Goal: Task Accomplishment & Management: Use online tool/utility

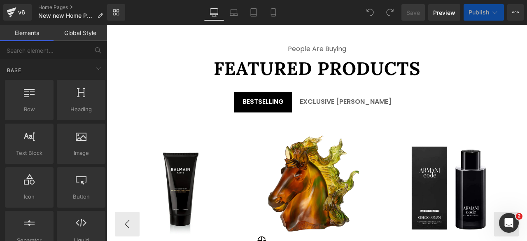
scroll to position [1420, 0]
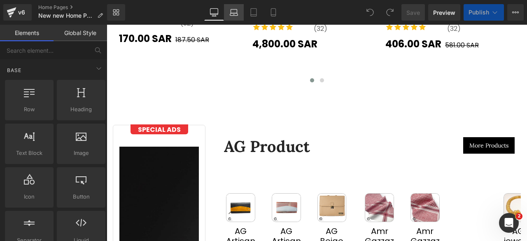
click at [235, 12] on icon at bounding box center [234, 12] width 8 height 8
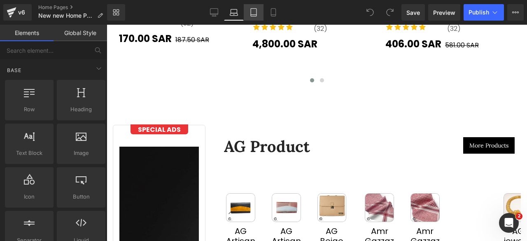
click at [254, 13] on icon at bounding box center [253, 12] width 8 height 8
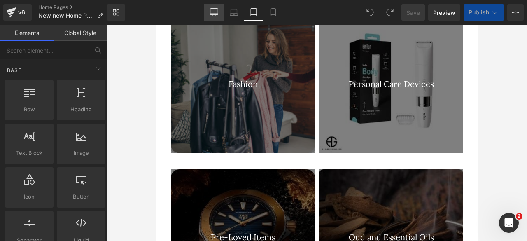
click at [215, 11] on icon at bounding box center [214, 12] width 8 height 8
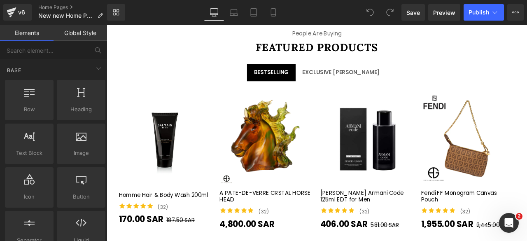
scroll to position [1757, 0]
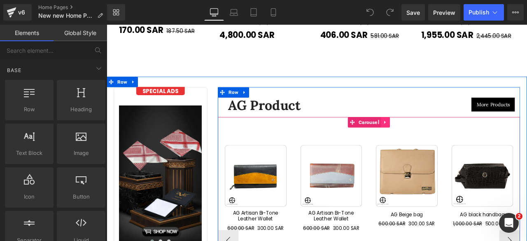
click at [435, 139] on icon at bounding box center [436, 141] width 2 height 4
click at [430, 137] on icon at bounding box center [432, 140] width 6 height 6
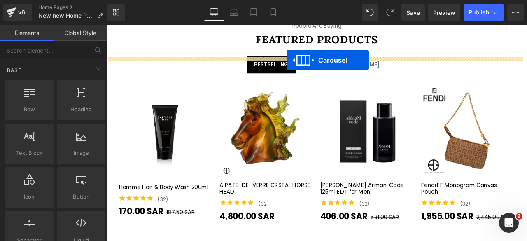
scroll to position [1510, 0]
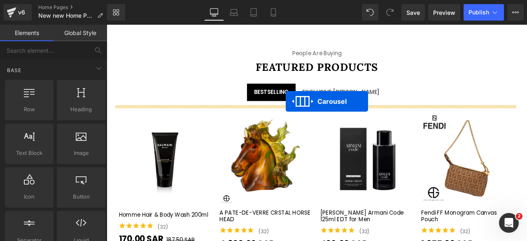
drag, startPoint x: 377, startPoint y: 104, endPoint x: 320, endPoint y: 115, distance: 58.7
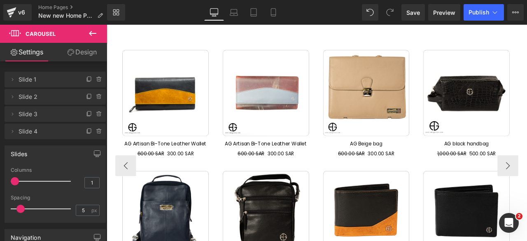
scroll to position [1542, 0]
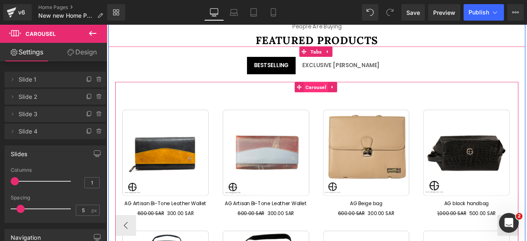
click at [351, 95] on span "Carousel" at bounding box center [354, 98] width 28 height 12
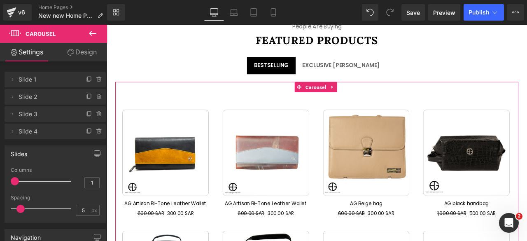
click at [90, 52] on link "Design" at bounding box center [81, 52] width 53 height 19
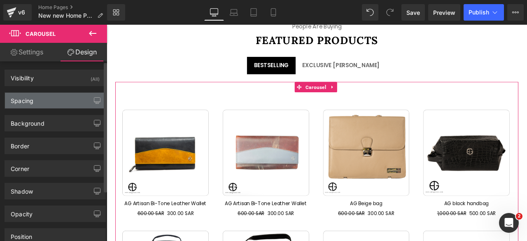
type input "0"
type input "30"
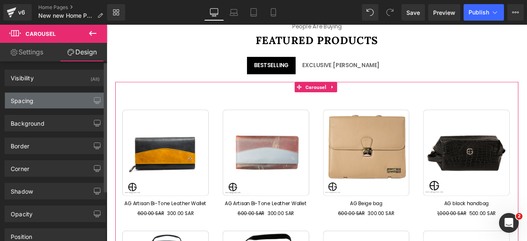
type input "0"
click at [44, 100] on div "Spacing" at bounding box center [55, 101] width 100 height 16
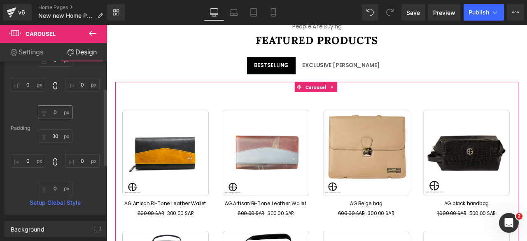
scroll to position [65, 0]
click at [54, 132] on input "30" at bounding box center [55, 136] width 35 height 14
type input "0"
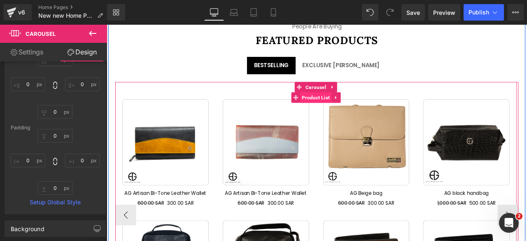
click at [353, 105] on span "Product List" at bounding box center [354, 110] width 37 height 12
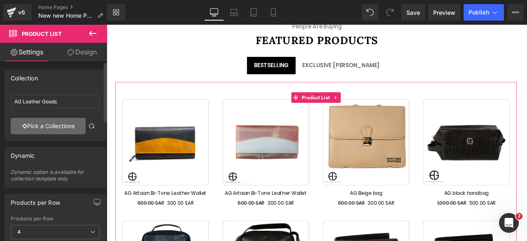
click at [44, 124] on link "Pick a Collections" at bounding box center [48, 126] width 75 height 16
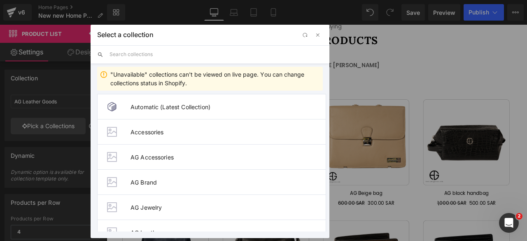
click at [115, 51] on input "text" at bounding box center [215, 54] width 213 height 18
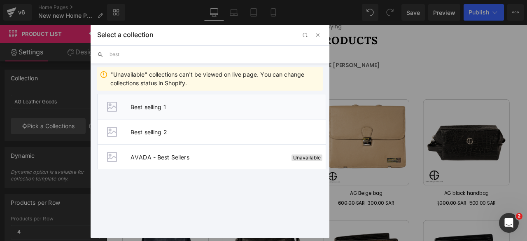
type input "best"
click at [147, 105] on span "Best selling 1" at bounding box center [227, 106] width 195 height 7
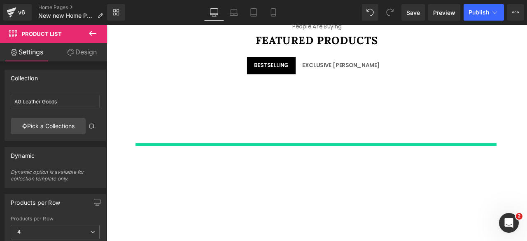
type input "Best selling 1"
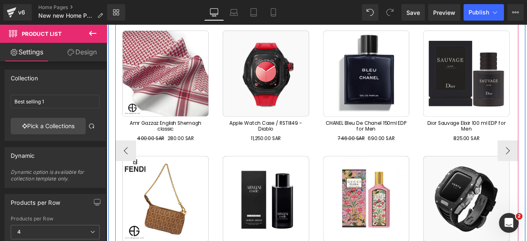
scroll to position [1662, 0]
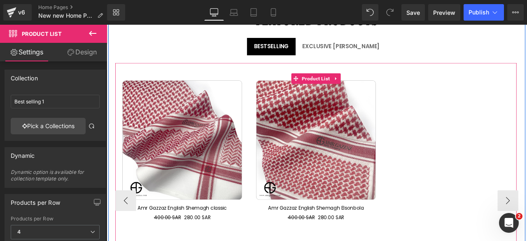
scroll to position [1554, 0]
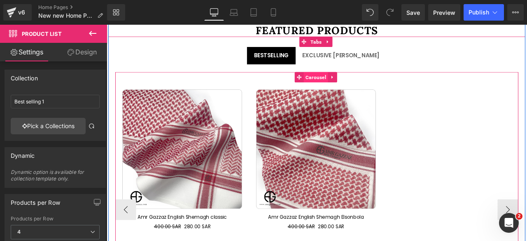
click at [351, 86] on span "Carousel" at bounding box center [354, 87] width 28 height 12
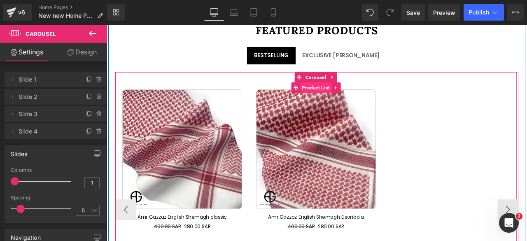
click at [355, 94] on span "Product List" at bounding box center [354, 99] width 37 height 12
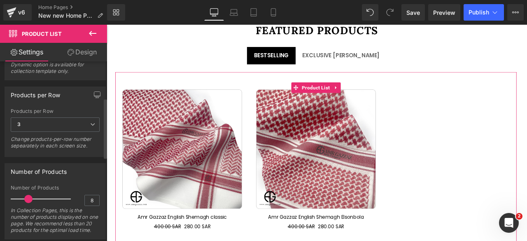
scroll to position [109, 0]
click at [59, 123] on span "3" at bounding box center [55, 123] width 89 height 14
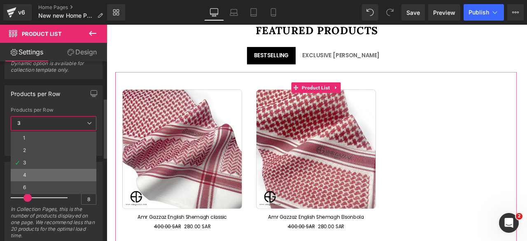
click at [26, 172] on div "4" at bounding box center [24, 175] width 3 height 6
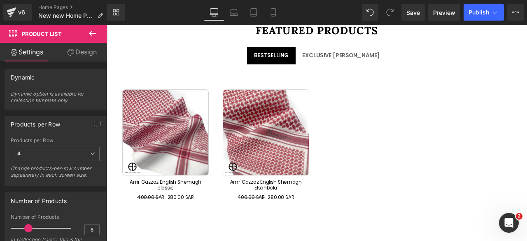
scroll to position [77, 0]
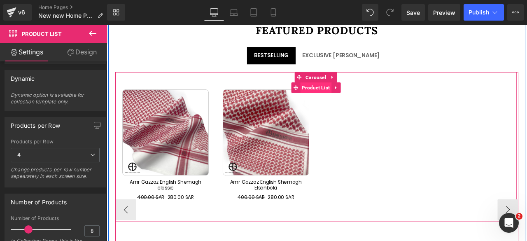
click at [353, 94] on span "Product List" at bounding box center [354, 99] width 37 height 12
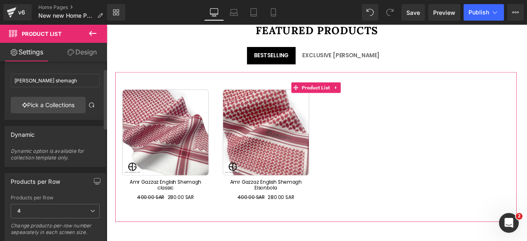
scroll to position [0, 0]
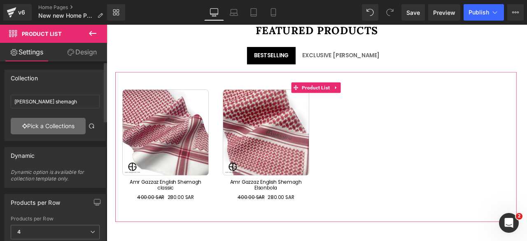
click at [46, 127] on link "Pick a Collections" at bounding box center [48, 126] width 75 height 16
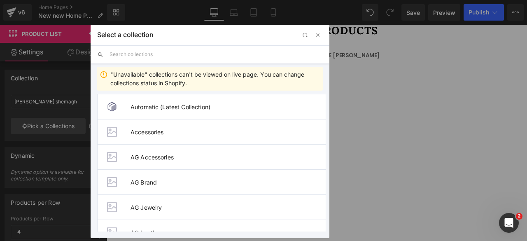
click at [136, 54] on input "text" at bounding box center [215, 54] width 213 height 18
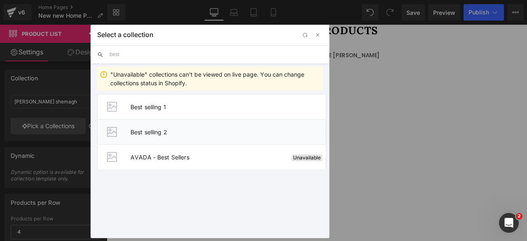
type input "best"
click at [172, 134] on span "Best selling 2" at bounding box center [227, 131] width 195 height 7
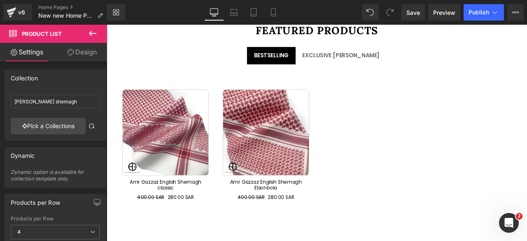
type input "Best selling 2"
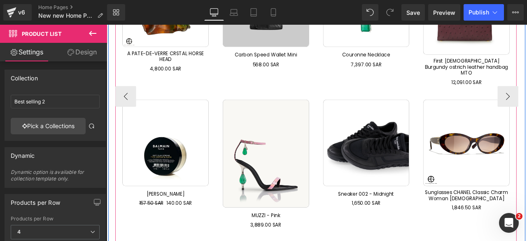
scroll to position [1705, 0]
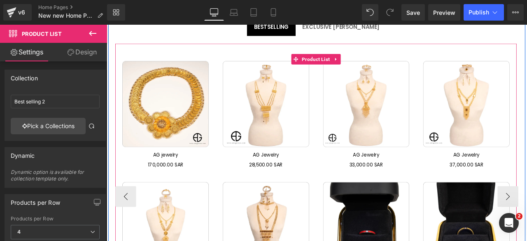
scroll to position [1576, 0]
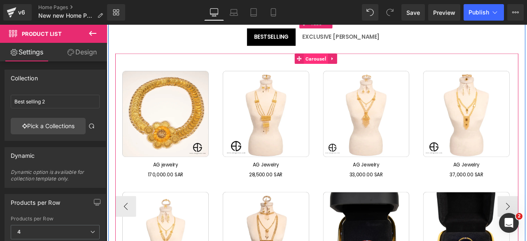
click at [348, 61] on span "Carousel" at bounding box center [354, 65] width 28 height 12
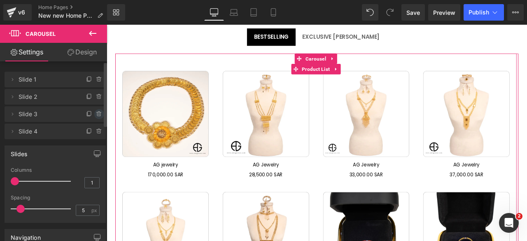
click at [98, 115] on icon at bounding box center [98, 114] width 0 height 2
click at [90, 115] on button "Delete" at bounding box center [90, 114] width 26 height 11
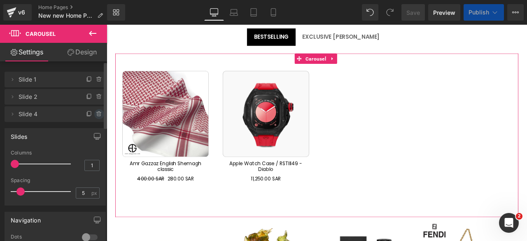
click at [96, 114] on icon at bounding box center [99, 114] width 7 height 7
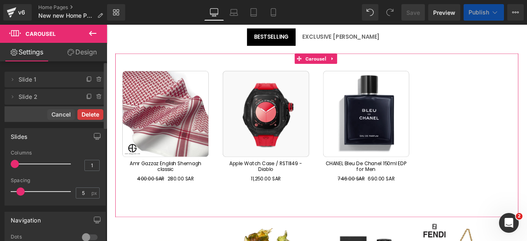
click at [86, 113] on button "Delete" at bounding box center [90, 114] width 26 height 11
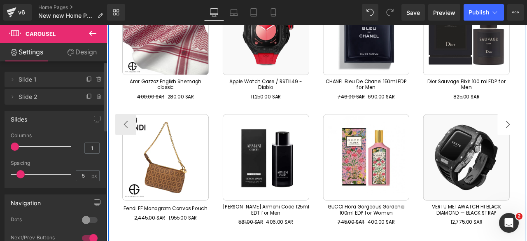
scroll to position [1668, 0]
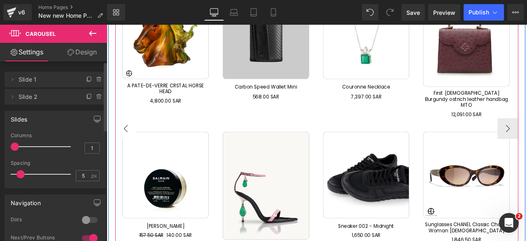
click at [132, 140] on button "‹" at bounding box center [129, 147] width 25 height 25
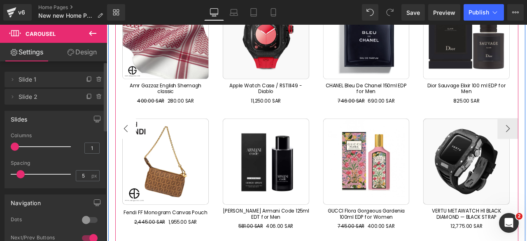
click at [132, 140] on button "‹" at bounding box center [129, 147] width 25 height 25
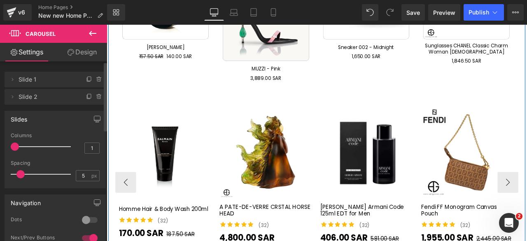
scroll to position [1881, 0]
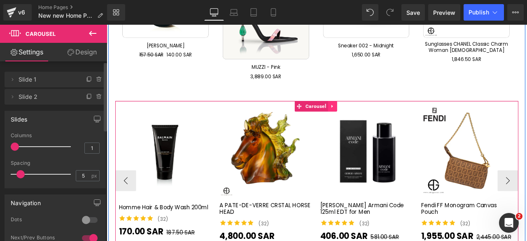
click at [371, 118] on icon at bounding box center [374, 121] width 6 height 6
click at [377, 118] on icon at bounding box center [379, 121] width 6 height 6
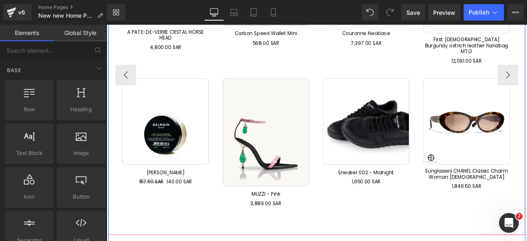
scroll to position [1732, 0]
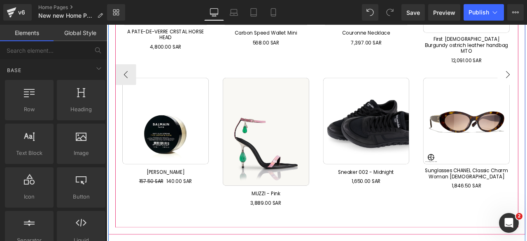
click at [129, 78] on button "‹" at bounding box center [129, 84] width 25 height 25
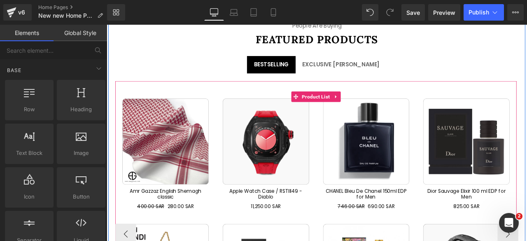
scroll to position [1542, 0]
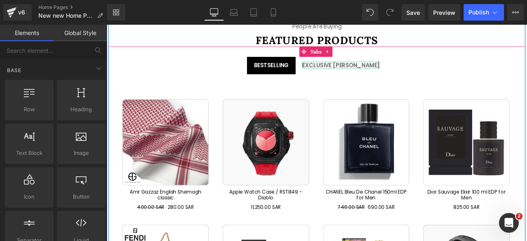
click at [374, 69] on div "EXCLUSIVE [PERSON_NAME]" at bounding box center [384, 73] width 92 height 8
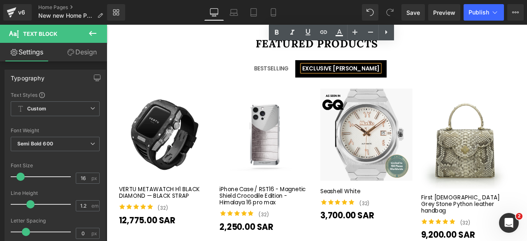
scroll to position [1746, 0]
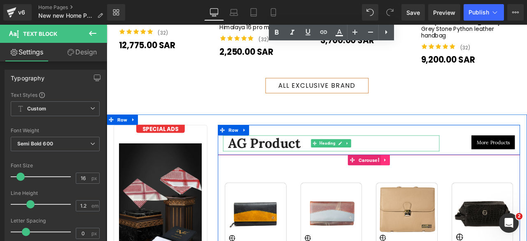
click at [434, 182] on icon at bounding box center [437, 185] width 6 height 6
click at [429, 182] on icon at bounding box center [432, 185] width 6 height 6
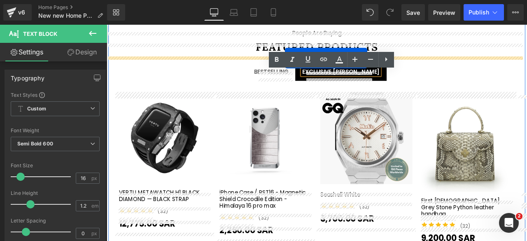
scroll to position [1526, 0]
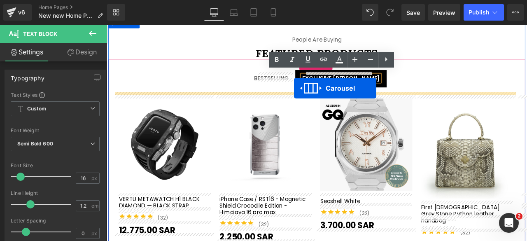
drag, startPoint x: 393, startPoint y: 120, endPoint x: 328, endPoint y: 100, distance: 68.2
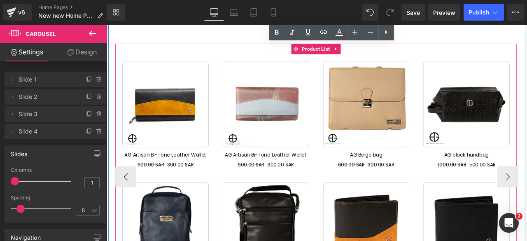
scroll to position [1594, 0]
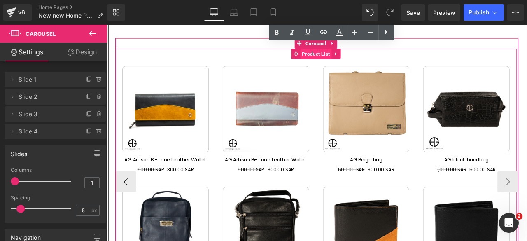
click at [348, 58] on span "Product List" at bounding box center [354, 59] width 37 height 12
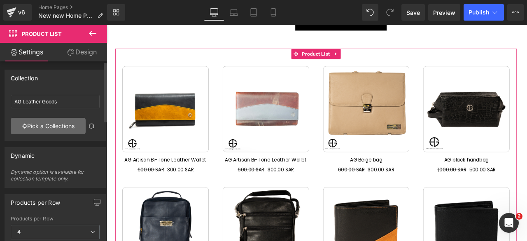
click at [52, 128] on link "Pick a Collections" at bounding box center [48, 126] width 75 height 16
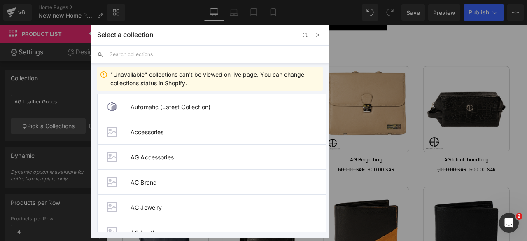
click at [122, 54] on input "text" at bounding box center [215, 54] width 213 height 18
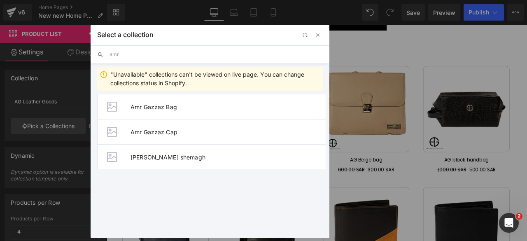
type input "amr"
click at [94, 121] on ul "Automatic (Latest Collection) Accessories AG Accessories AG Brand AG Jewelry AG…" at bounding box center [212, 130] width 242 height 79
click at [139, 181] on span "Exclusive Amr Gazzaz 1" at bounding box center [226, 182] width 192 height 7
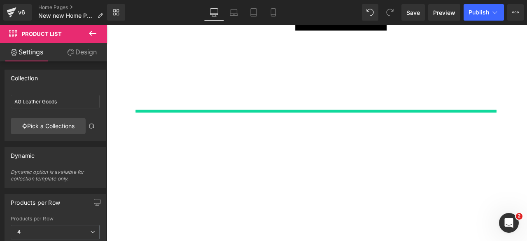
type input "Exclusive Amr Gazzaz 1"
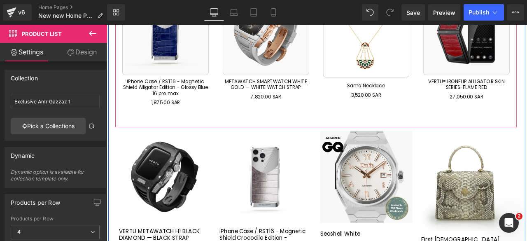
scroll to position [1842, 0]
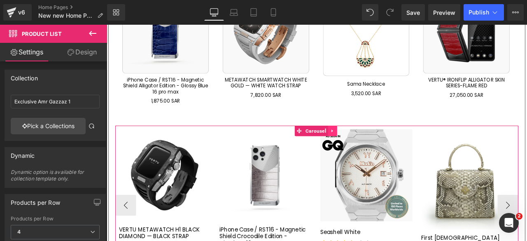
click at [371, 147] on icon at bounding box center [374, 150] width 6 height 6
click at [376, 148] on icon at bounding box center [379, 151] width 6 height 6
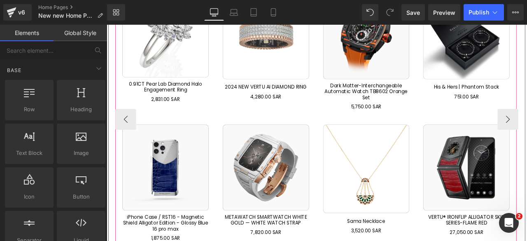
scroll to position [1678, 0]
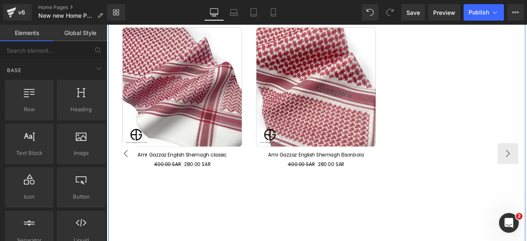
scroll to position [1640, 0]
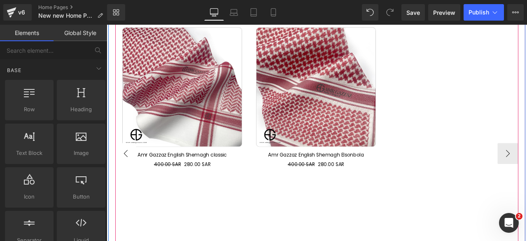
click at [123, 167] on button "‹" at bounding box center [129, 177] width 25 height 25
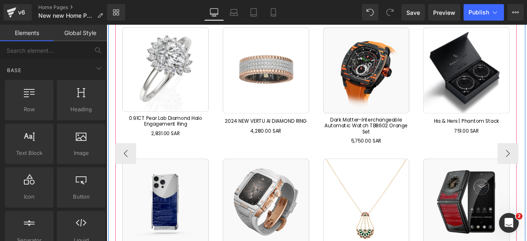
scroll to position [1629, 0]
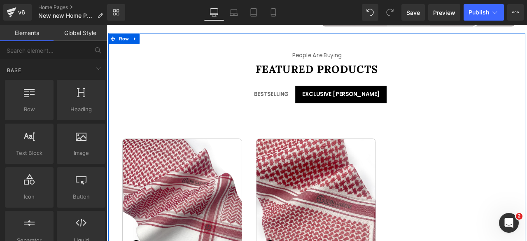
scroll to position [1506, 0]
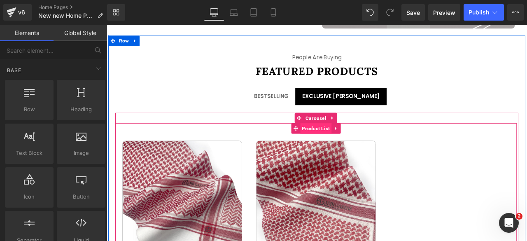
click at [353, 143] on span "Product List" at bounding box center [354, 147] width 37 height 12
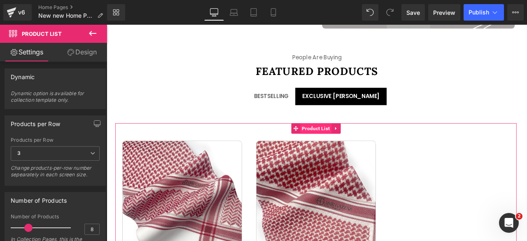
scroll to position [111, 0]
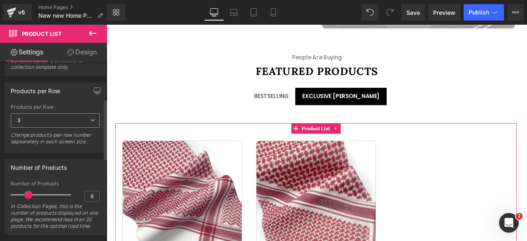
click at [70, 117] on span "3" at bounding box center [55, 120] width 89 height 14
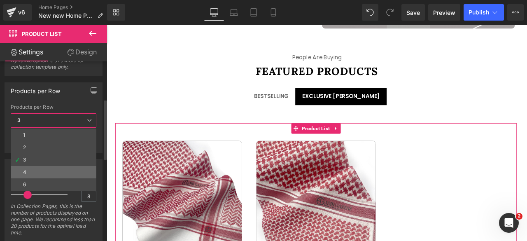
click at [26, 166] on li "4" at bounding box center [54, 172] width 86 height 12
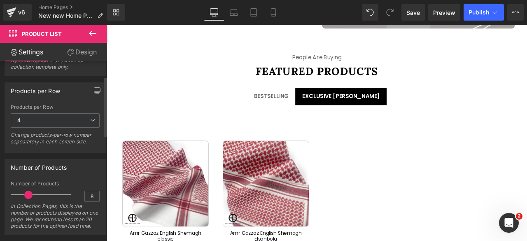
scroll to position [44, 0]
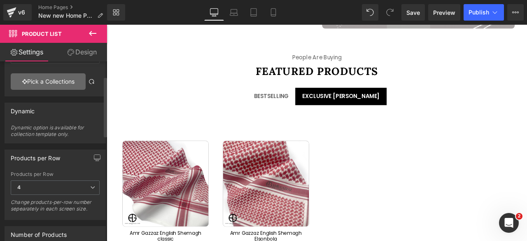
click at [38, 85] on link "Pick a Collections" at bounding box center [48, 81] width 75 height 16
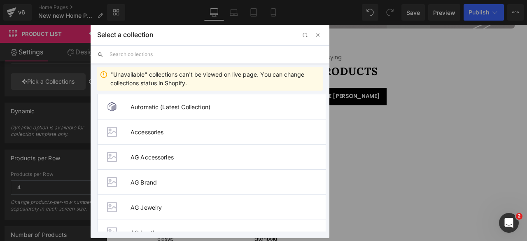
click at [124, 54] on input "text" at bounding box center [215, 54] width 213 height 18
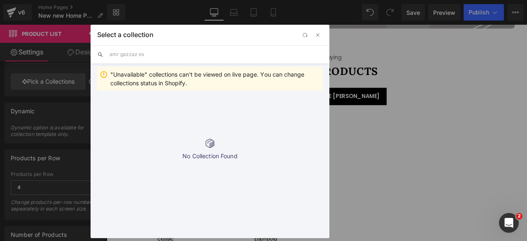
click at [139, 55] on input "amr gazzaz ex" at bounding box center [215, 54] width 213 height 18
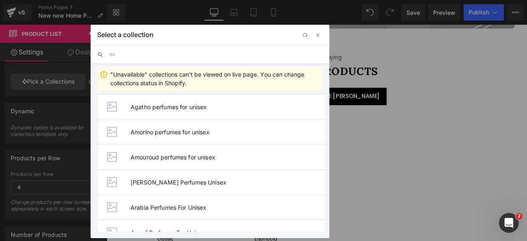
click at [139, 55] on input "ex" at bounding box center [215, 54] width 213 height 18
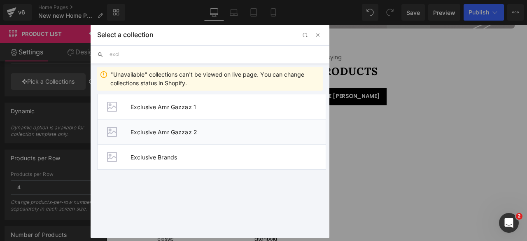
type input "excl"
click at [166, 130] on span "Exclusive Amr Gazzaz 2" at bounding box center [227, 131] width 195 height 7
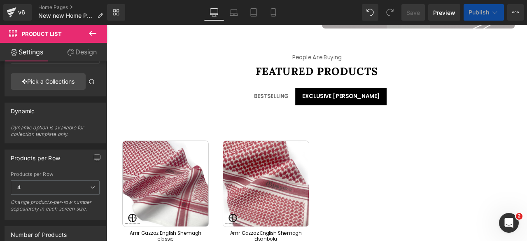
type input "Exclusive Amr Gazzaz 2"
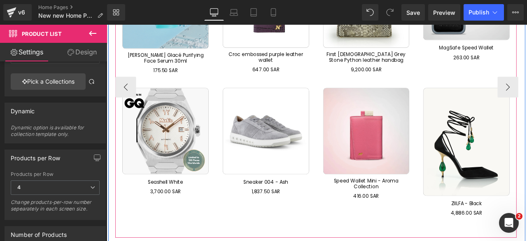
scroll to position [1725, 0]
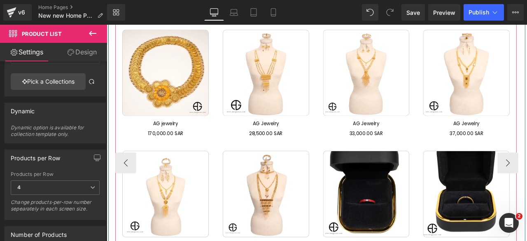
scroll to position [1517, 0]
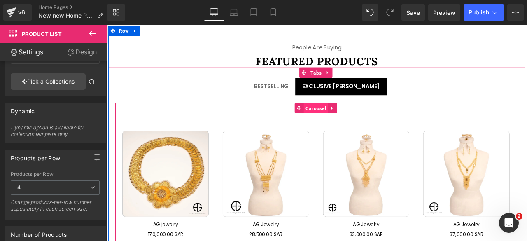
click at [347, 121] on span "Carousel" at bounding box center [354, 123] width 28 height 12
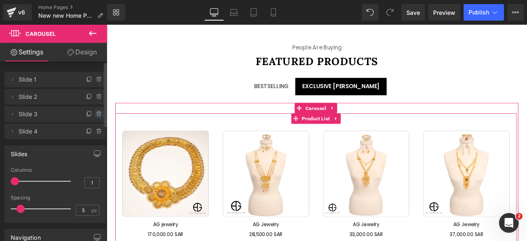
click at [96, 113] on icon at bounding box center [99, 114] width 7 height 7
click at [92, 114] on button "Delete" at bounding box center [90, 114] width 26 height 11
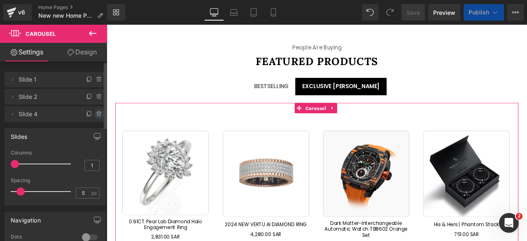
click at [97, 112] on icon at bounding box center [98, 114] width 3 height 4
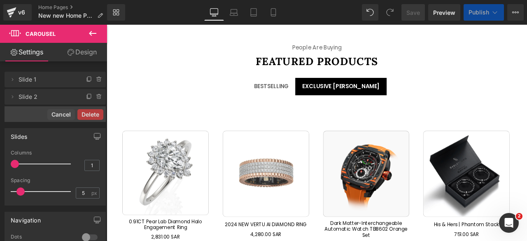
click at [93, 116] on button "Delete" at bounding box center [90, 114] width 26 height 11
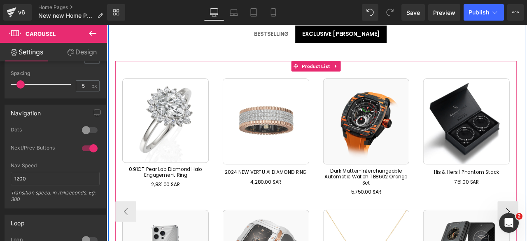
scroll to position [1577, 0]
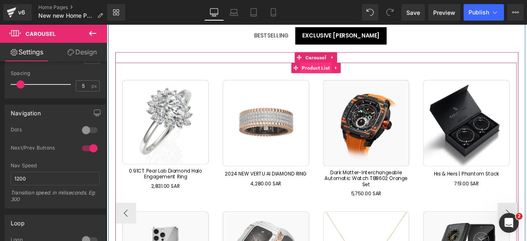
click at [339, 72] on span "Product List" at bounding box center [354, 76] width 37 height 12
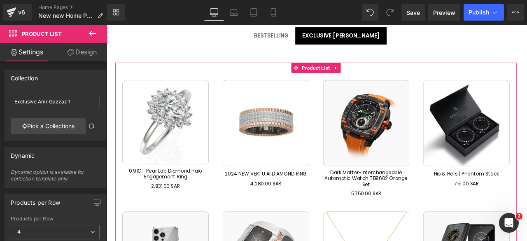
click at [80, 53] on link "Design" at bounding box center [81, 52] width 53 height 19
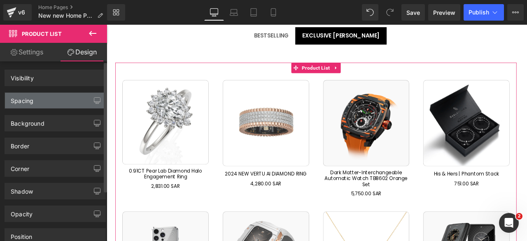
click at [49, 104] on div "Spacing" at bounding box center [55, 101] width 100 height 16
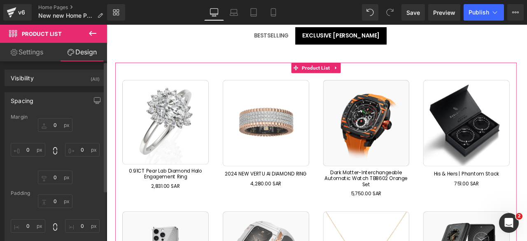
type input "0"
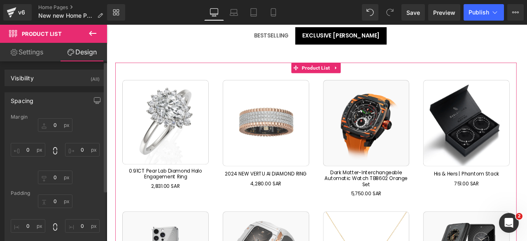
type input "0"
type input "30"
type input "0"
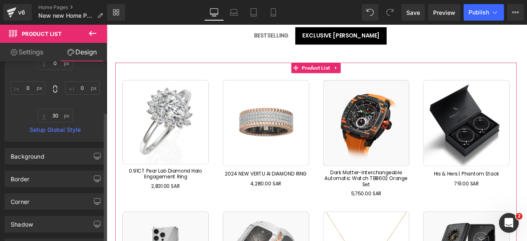
scroll to position [144, 0]
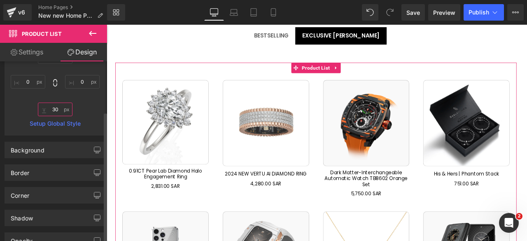
click at [53, 108] on input "30" at bounding box center [55, 109] width 35 height 14
type input "0"
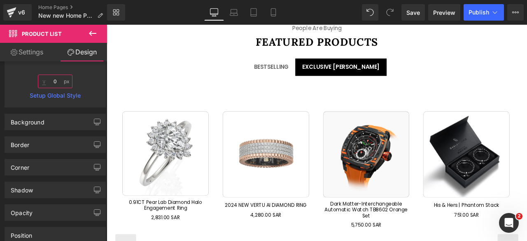
scroll to position [1533, 0]
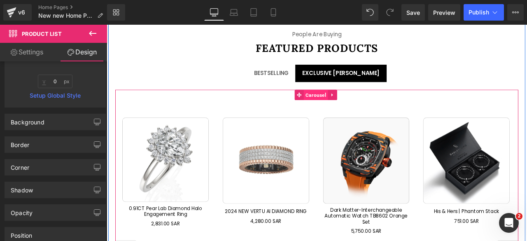
click at [348, 106] on span "Carousel" at bounding box center [354, 108] width 28 height 12
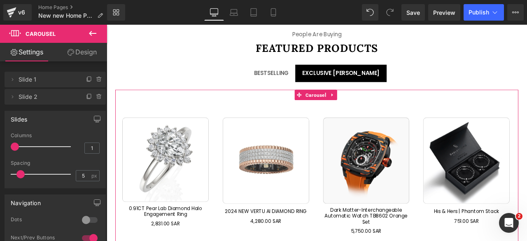
click at [85, 54] on link "Design" at bounding box center [81, 52] width 53 height 19
click at [0, 0] on div "Spacing" at bounding box center [0, 0] width 0 height 0
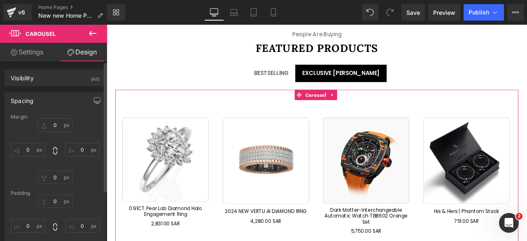
type input "0"
type input "30"
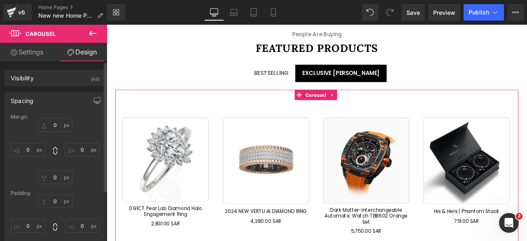
type input "0"
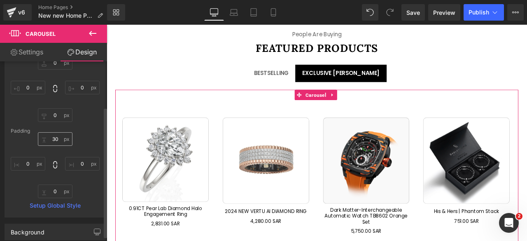
scroll to position [63, 0]
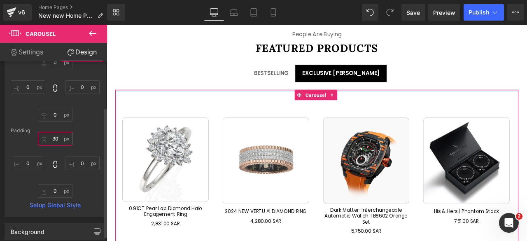
click at [53, 139] on input "30" at bounding box center [55, 139] width 35 height 14
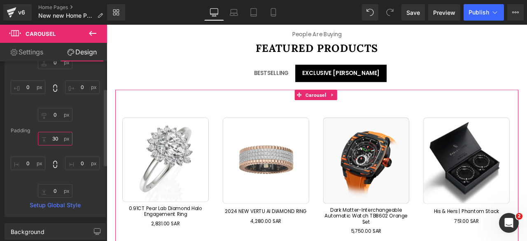
type input "0"
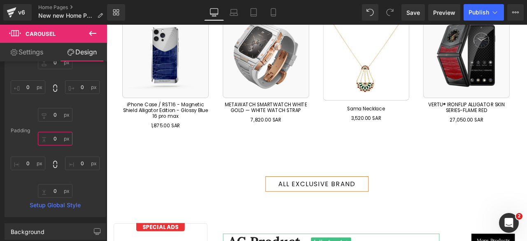
scroll to position [1803, 0]
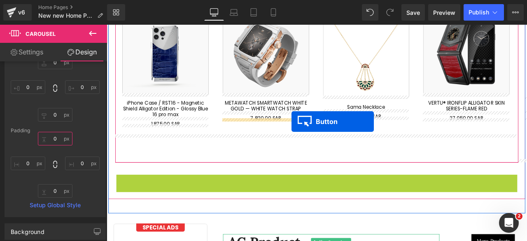
drag, startPoint x: 340, startPoint y: 207, endPoint x: 325, endPoint y: 139, distance: 69.5
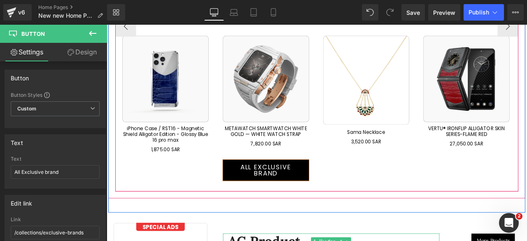
scroll to position [1842, 0]
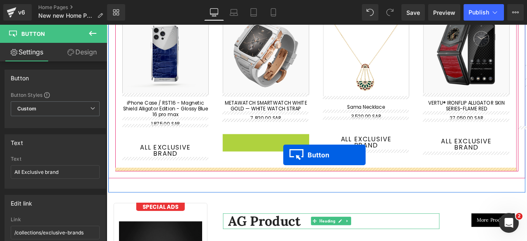
drag, startPoint x: 278, startPoint y: 159, endPoint x: 316, endPoint y: 179, distance: 42.5
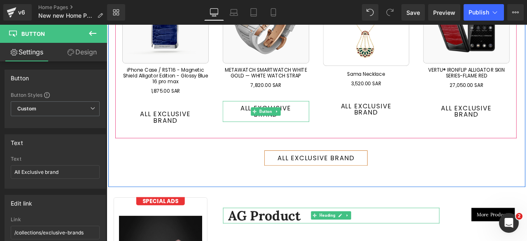
scroll to position [1803, 0]
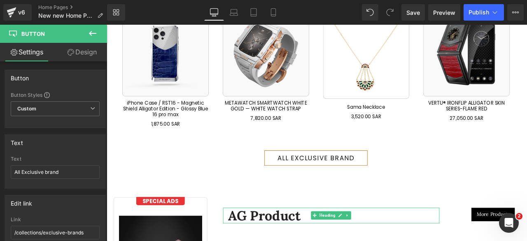
click at [81, 54] on link "Design" at bounding box center [81, 52] width 53 height 19
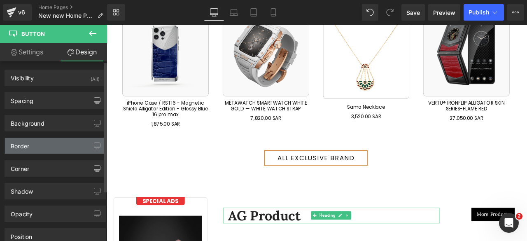
click at [30, 139] on div "Border" at bounding box center [55, 146] width 100 height 16
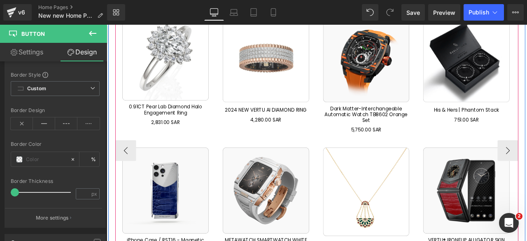
scroll to position [1661, 0]
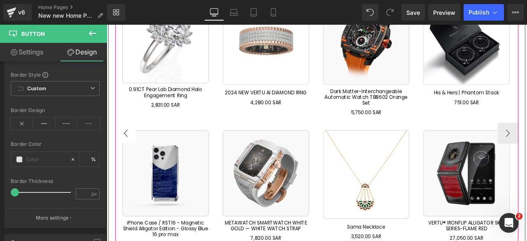
click at [128, 141] on button "‹" at bounding box center [129, 153] width 25 height 25
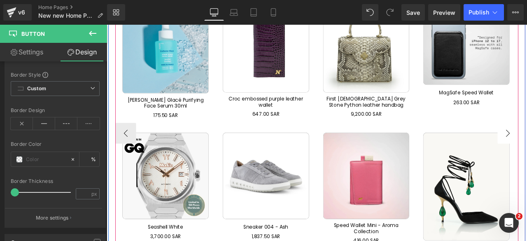
click at [131, 146] on button "‹" at bounding box center [129, 153] width 25 height 25
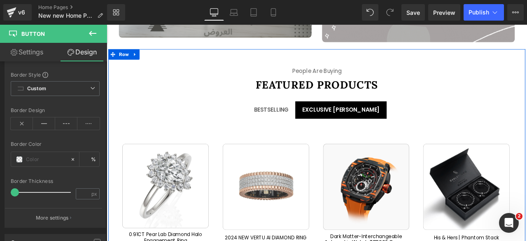
scroll to position [1489, 0]
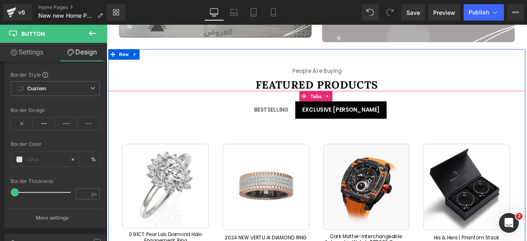
click at [308, 116] on span "BESTSELLING Text Block" at bounding box center [302, 126] width 58 height 21
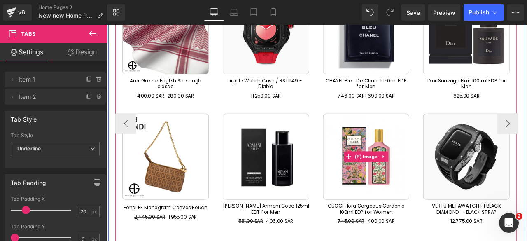
scroll to position [1726, 0]
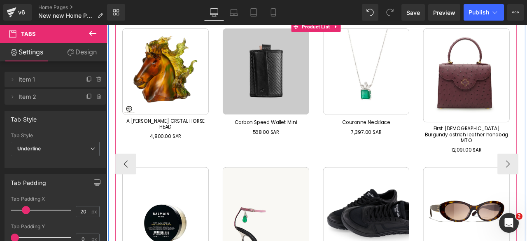
scroll to position [1625, 0]
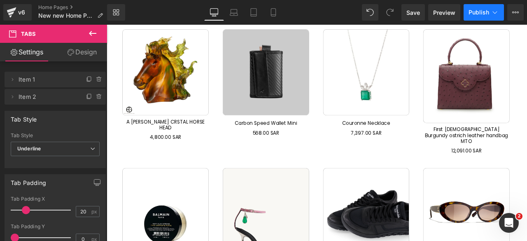
click at [476, 15] on span "Publish" at bounding box center [478, 12] width 21 height 7
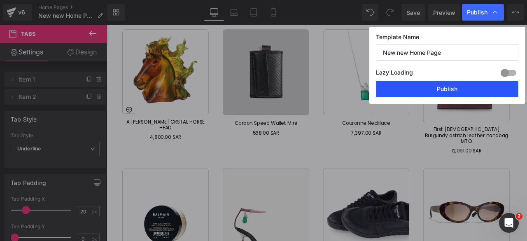
click at [420, 90] on button "Publish" at bounding box center [447, 89] width 142 height 16
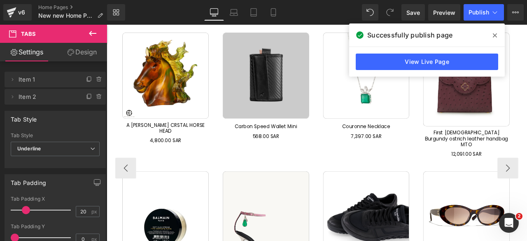
scroll to position [1626, 0]
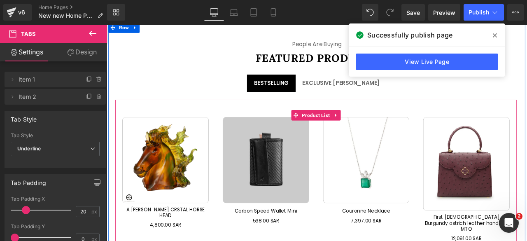
scroll to position [1514, 0]
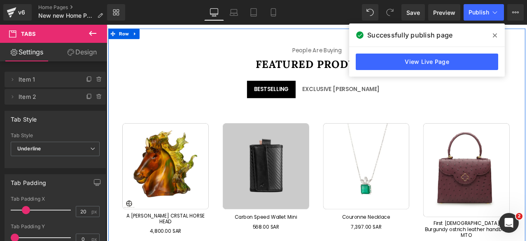
click at [369, 97] on div "EXCLUSIVE [PERSON_NAME]" at bounding box center [384, 101] width 92 height 8
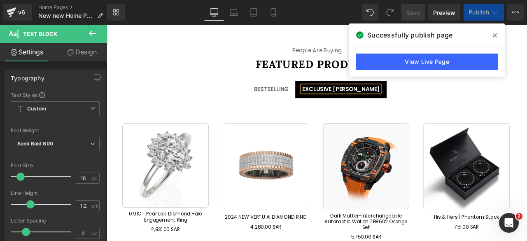
scroll to position [1690, 0]
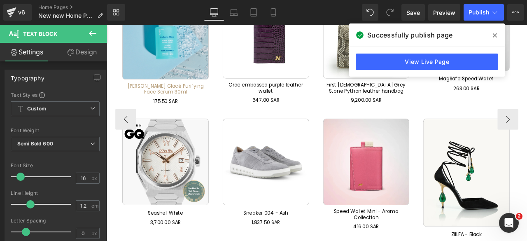
scroll to position [1675, 0]
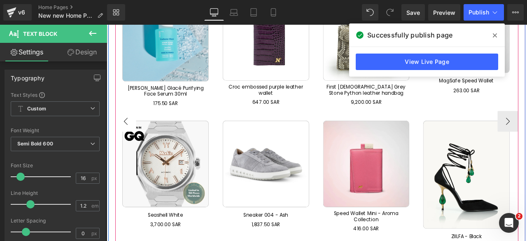
click at [127, 134] on button "‹" at bounding box center [129, 139] width 25 height 25
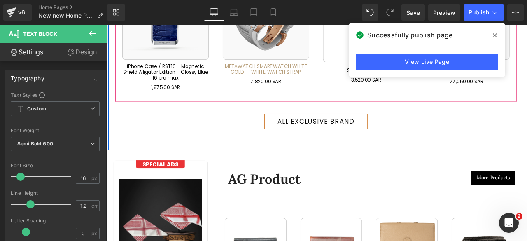
scroll to position [1860, 0]
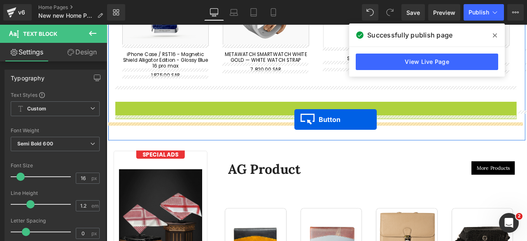
drag, startPoint x: 337, startPoint y: 119, endPoint x: 329, endPoint y: 137, distance: 19.1
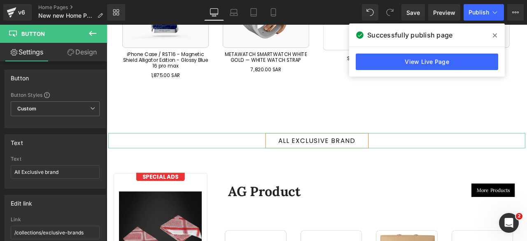
click at [86, 54] on link "Design" at bounding box center [81, 52] width 53 height 19
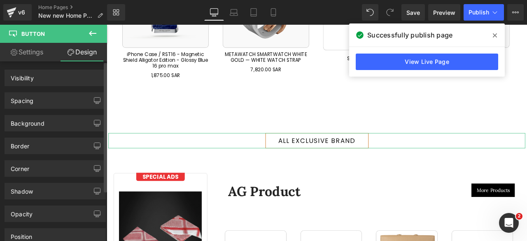
click at [46, 100] on div "Spacing" at bounding box center [55, 101] width 100 height 16
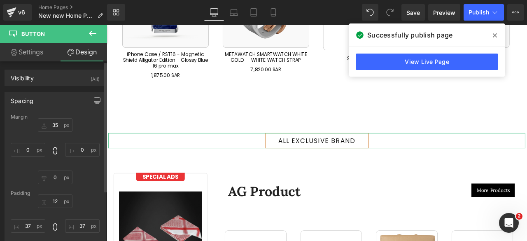
type input "35"
type input "0"
type input "12"
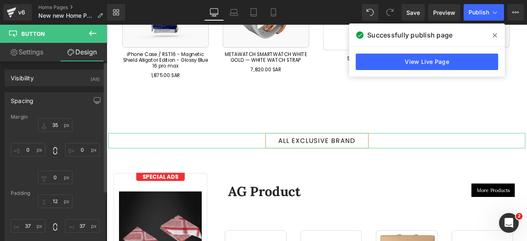
type input "37"
type input "12"
type input "37"
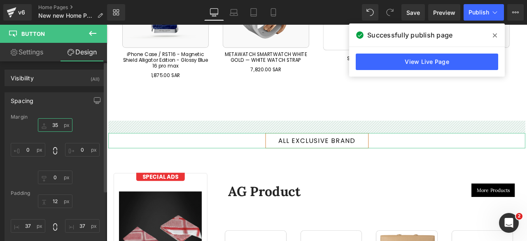
click at [53, 126] on input "35" at bounding box center [55, 125] width 35 height 14
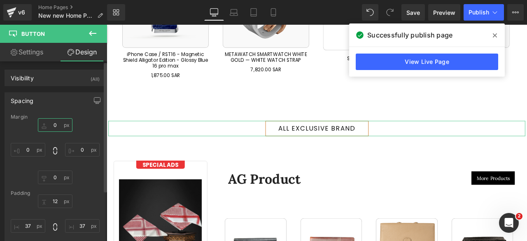
click at [52, 125] on input "0" at bounding box center [55, 125] width 35 height 14
type input "="
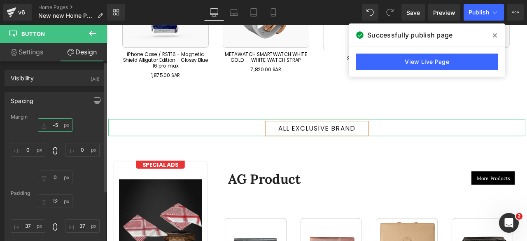
type input "-50"
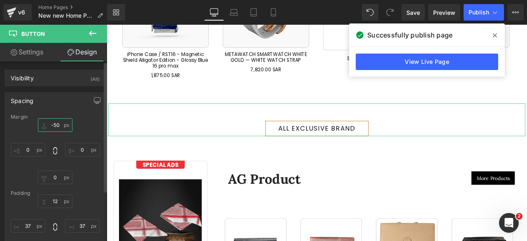
click at [54, 125] on input "-50" at bounding box center [55, 125] width 35 height 14
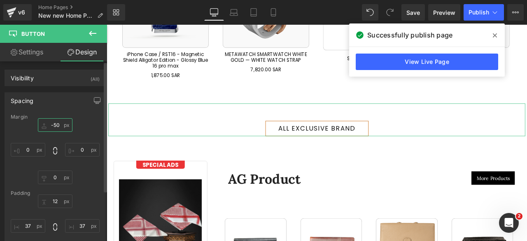
click at [54, 125] on input "-50" at bounding box center [55, 125] width 35 height 14
click at [55, 178] on input "0" at bounding box center [55, 177] width 35 height 14
click at [53, 178] on input "0" at bounding box center [55, 177] width 35 height 14
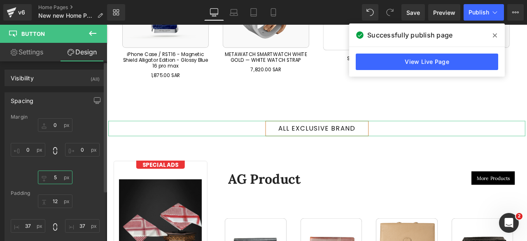
type input "50"
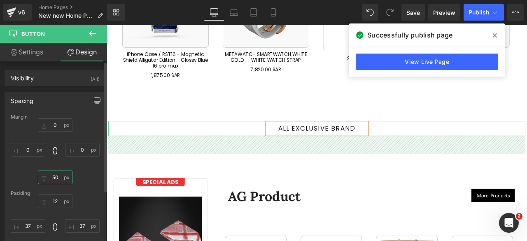
click at [53, 178] on input "50" at bounding box center [55, 177] width 35 height 14
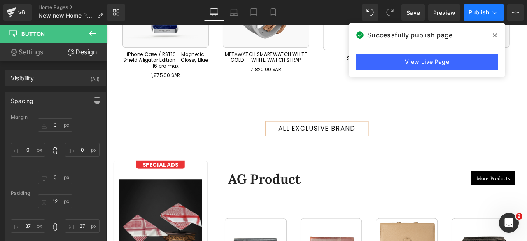
click at [475, 16] on button "Publish" at bounding box center [483, 12] width 40 height 16
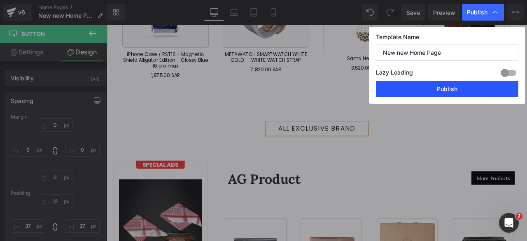
click at [448, 85] on button "Publish" at bounding box center [447, 89] width 142 height 16
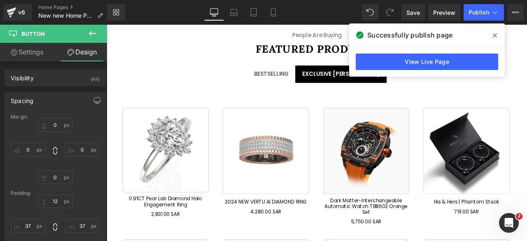
scroll to position [1532, 0]
